Goal: Task Accomplishment & Management: Use online tool/utility

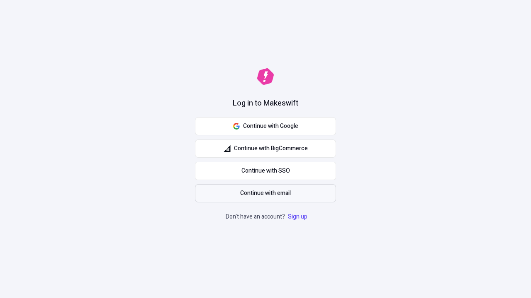
click at [265, 194] on span "Continue with email" at bounding box center [265, 193] width 51 height 9
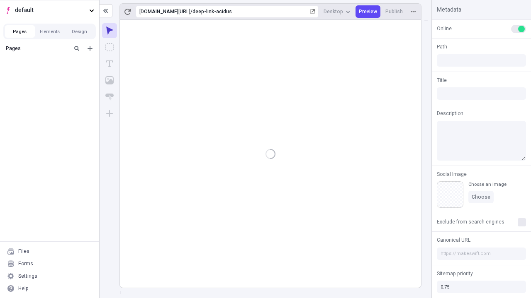
type input "/deep-link-acidus"
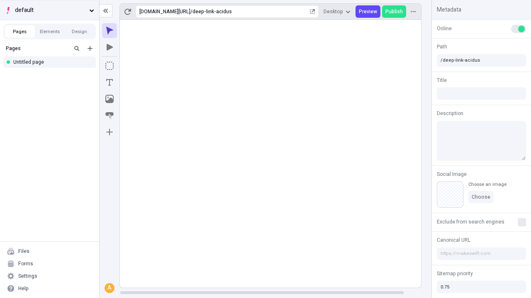
click at [49, 10] on span "default" at bounding box center [50, 10] width 71 height 9
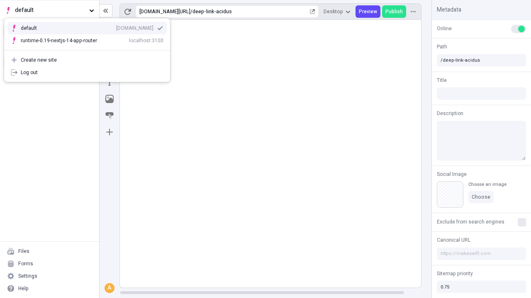
click at [116, 27] on div "qee9k4dy7d.staging.makeswift.site" at bounding box center [134, 28] width 37 height 7
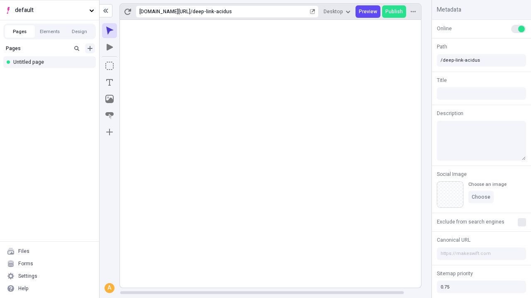
click at [90, 49] on icon "Add new" at bounding box center [89, 48] width 5 height 5
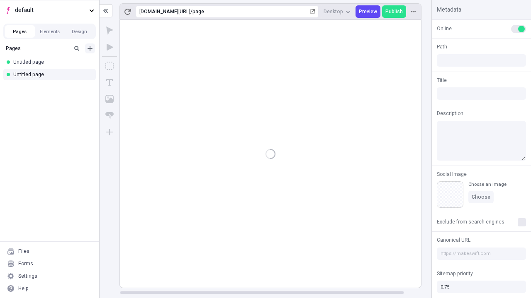
type input "/page"
